Goal: Download file/media

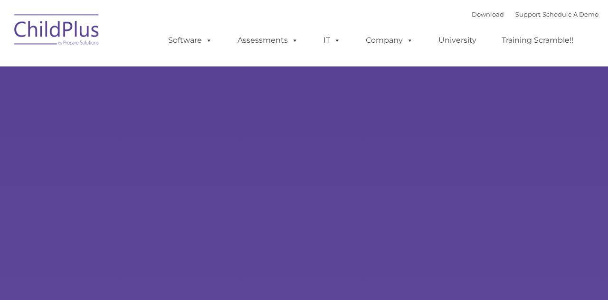
type input ""
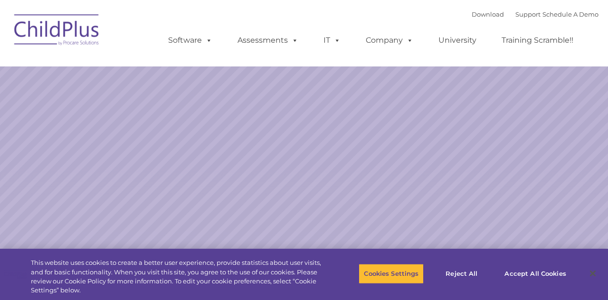
select select "MEDIUM"
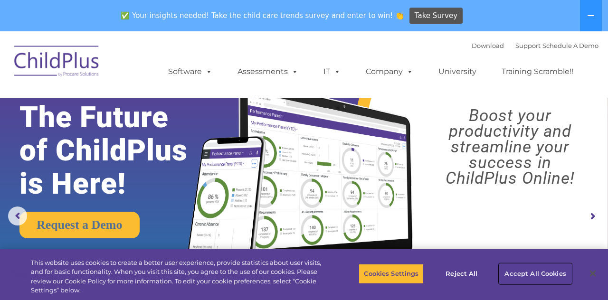
click at [527, 278] on button "Accept All Cookies" at bounding box center [535, 274] width 72 height 20
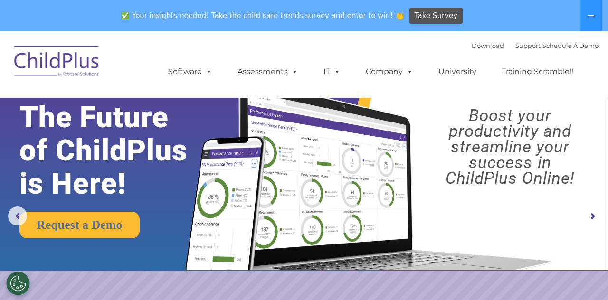
click at [184, 71] on link "Software" at bounding box center [190, 71] width 63 height 19
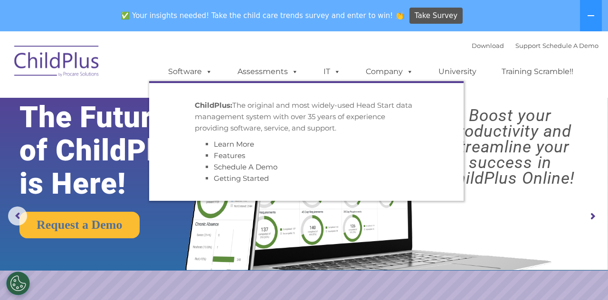
click at [86, 70] on img at bounding box center [56, 62] width 95 height 47
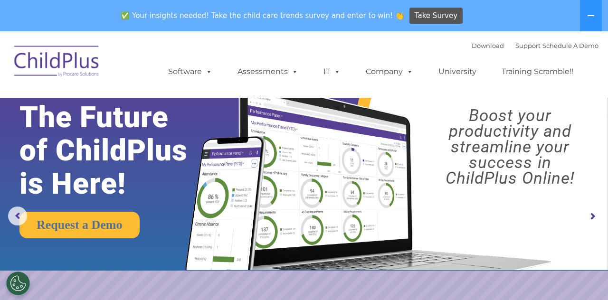
click at [268, 71] on link "Assessments" at bounding box center [268, 71] width 80 height 19
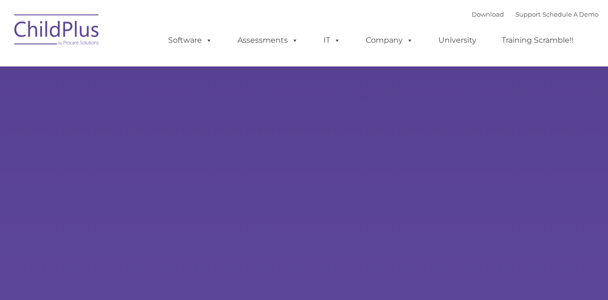
select select "MEDIUM"
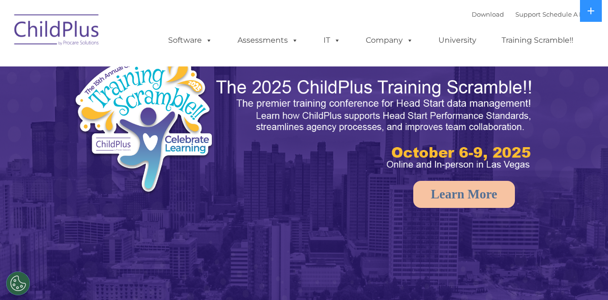
click at [39, 28] on img at bounding box center [56, 31] width 95 height 47
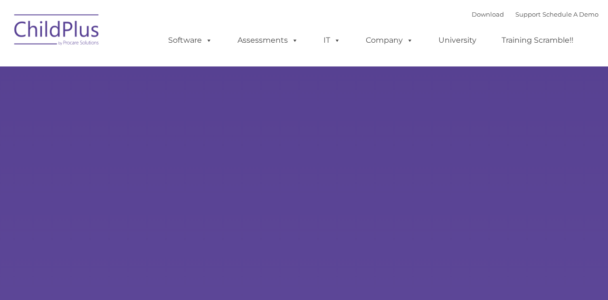
select select "MEDIUM"
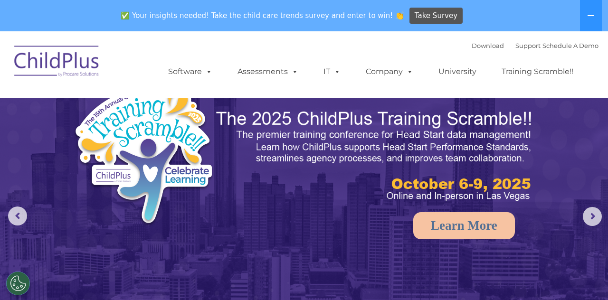
click at [589, 21] on button at bounding box center [591, 15] width 22 height 31
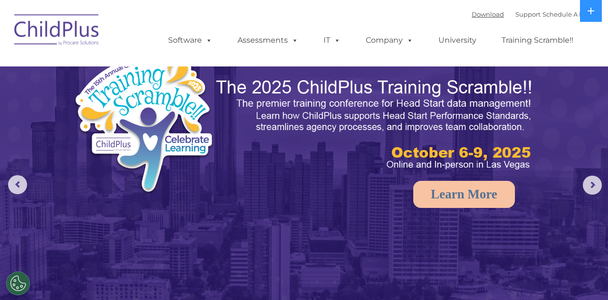
click at [484, 17] on link "Download" at bounding box center [488, 14] width 32 height 8
